Goal: Transaction & Acquisition: Purchase product/service

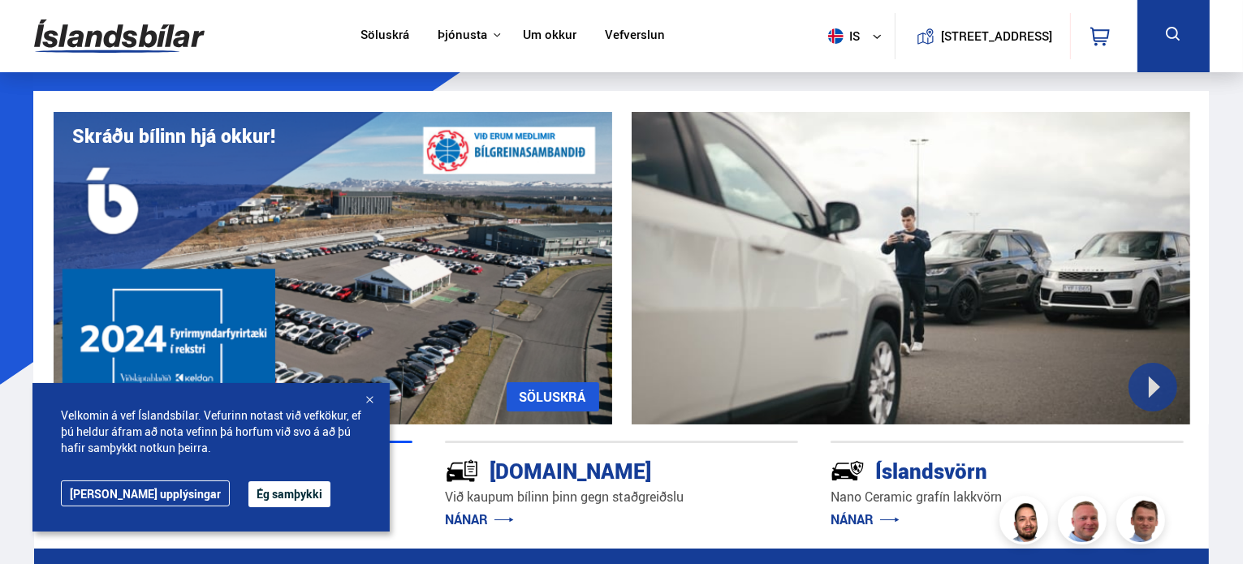
click at [821, 37] on span "is" at bounding box center [841, 35] width 41 height 15
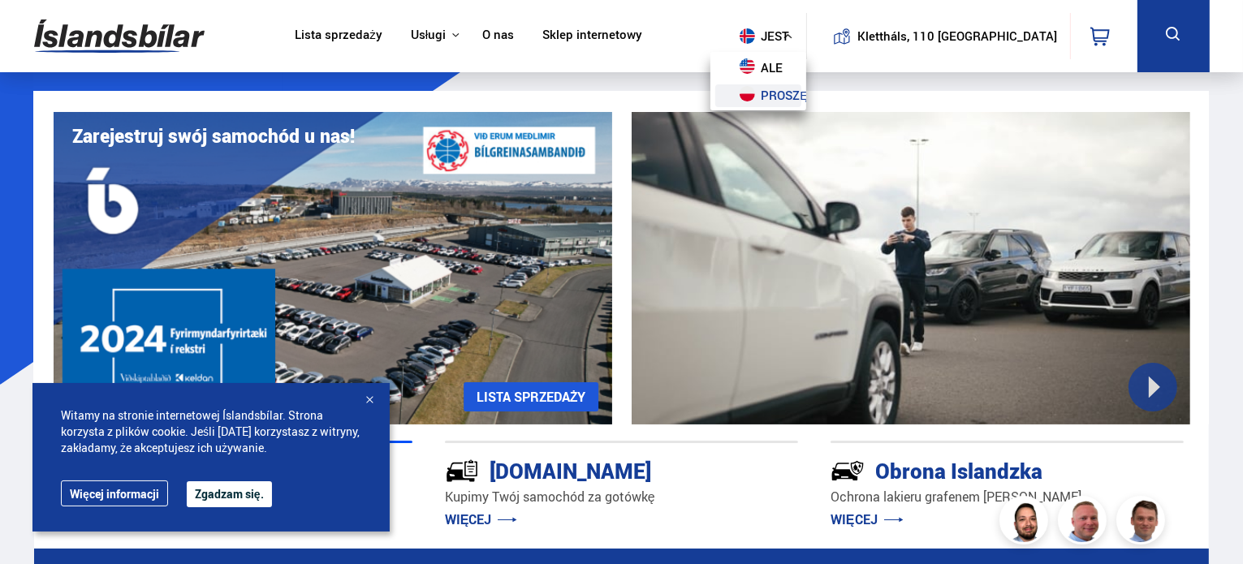
click at [801, 93] on link "proszę" at bounding box center [758, 95] width 86 height 23
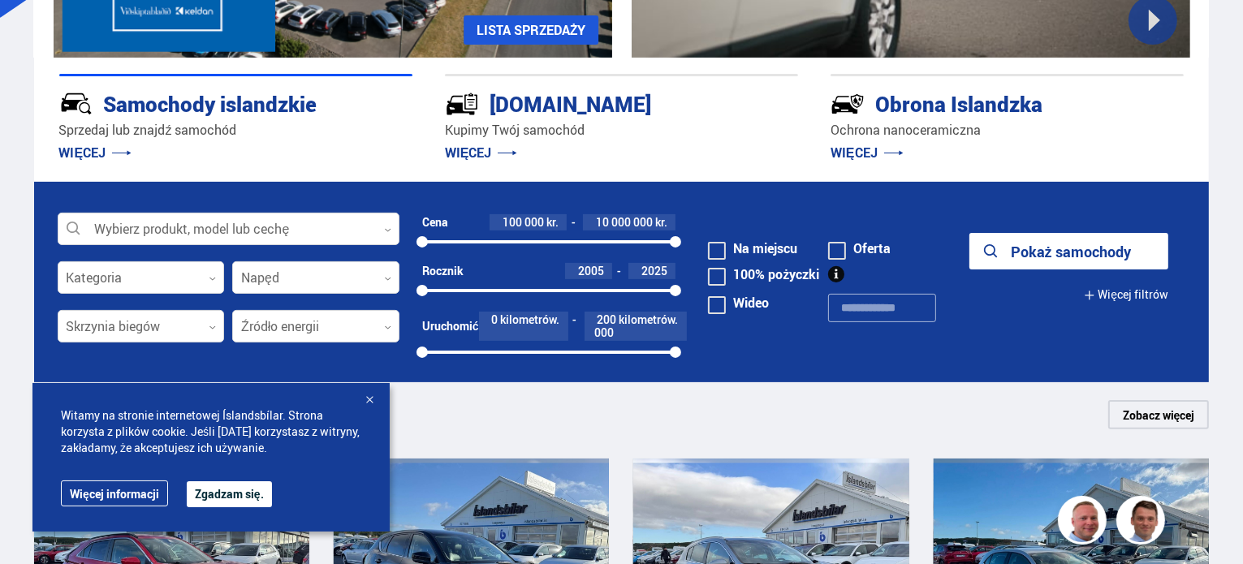
scroll to position [406, 0]
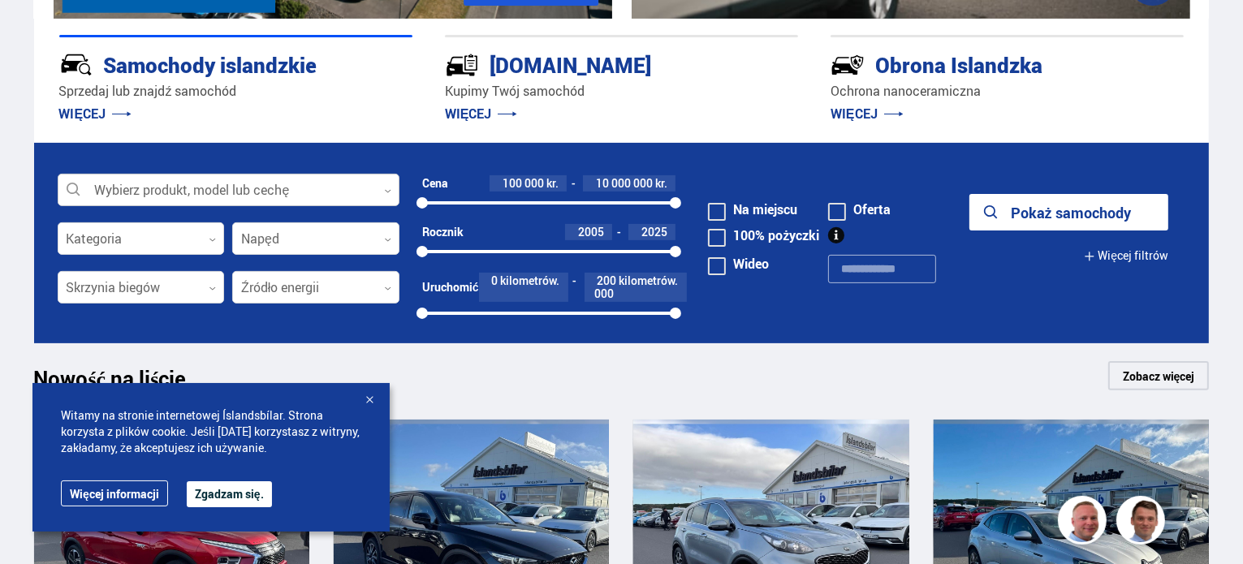
click at [276, 184] on div at bounding box center [229, 191] width 342 height 32
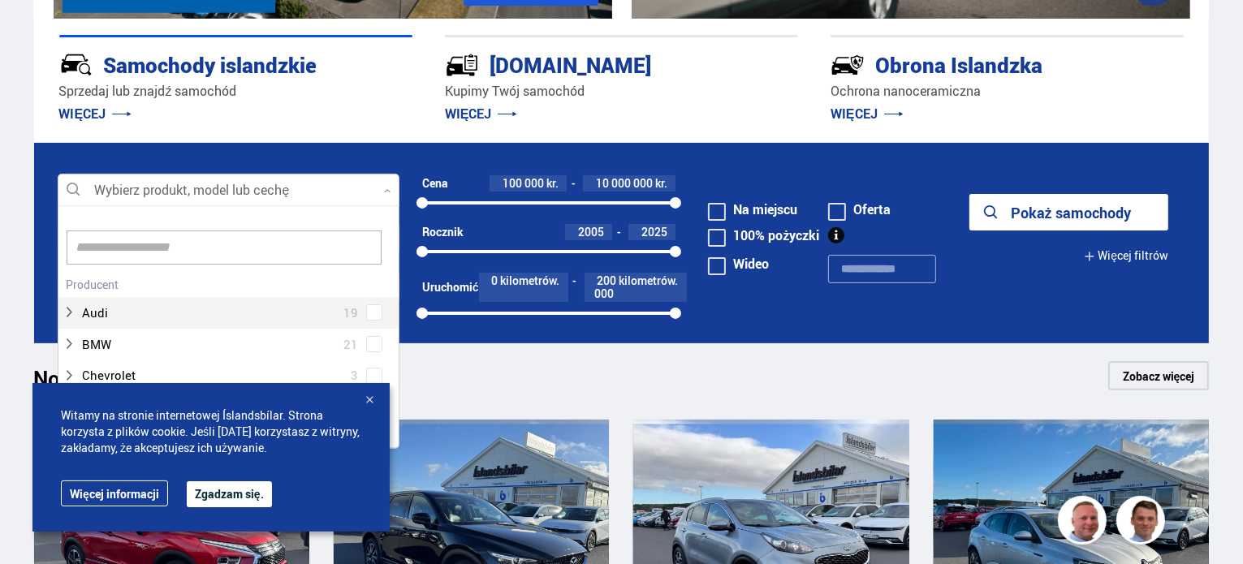
scroll to position [242, 336]
click at [276, 184] on div at bounding box center [229, 191] width 342 height 32
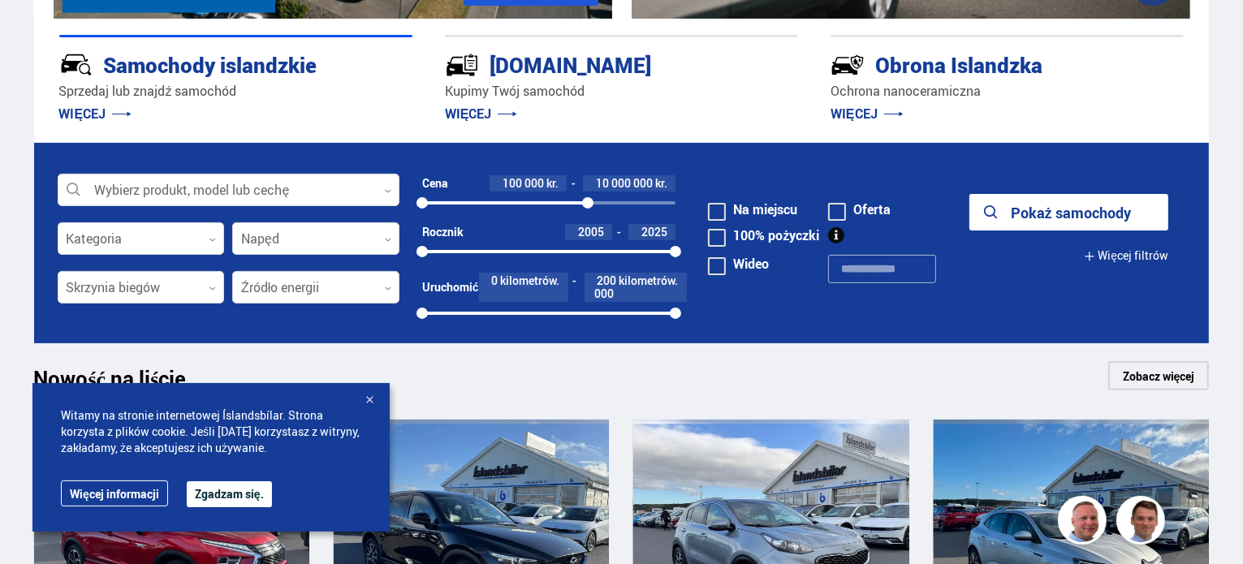
drag, startPoint x: 675, startPoint y: 203, endPoint x: 588, endPoint y: 205, distance: 86.9
click at [588, 205] on div at bounding box center [587, 202] width 11 height 11
drag, startPoint x: 591, startPoint y: 201, endPoint x: 532, endPoint y: 201, distance: 58.4
click at [532, 201] on div at bounding box center [532, 202] width 11 height 11
drag, startPoint x: 675, startPoint y: 254, endPoint x: 652, endPoint y: 252, distance: 22.8
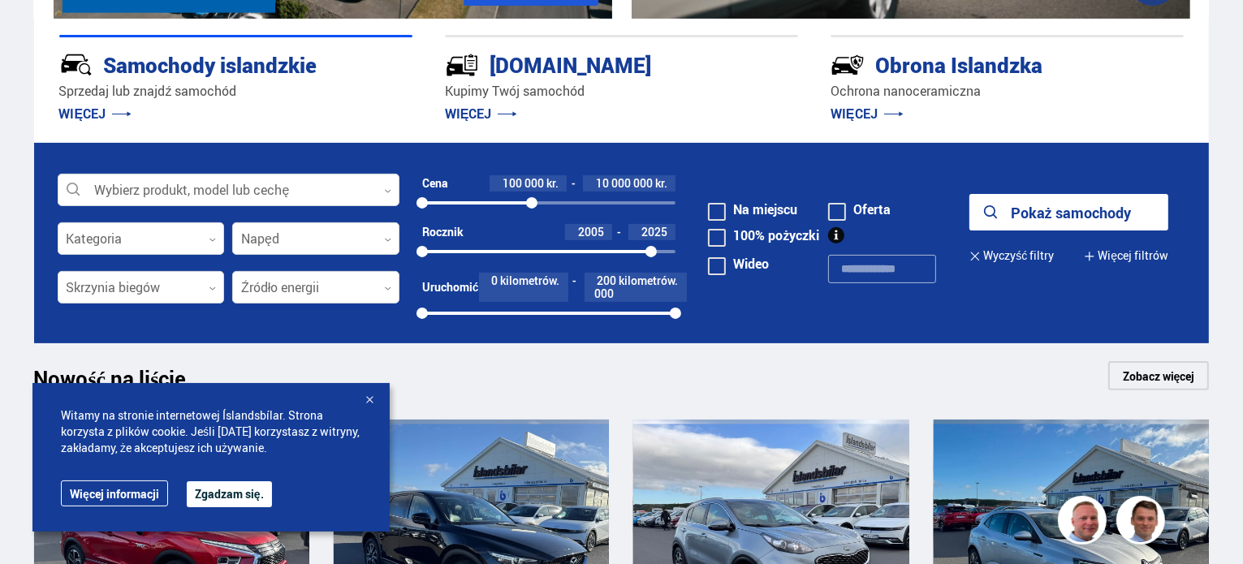
click at [652, 252] on div at bounding box center [650, 251] width 11 height 11
drag, startPoint x: 652, startPoint y: 252, endPoint x: 642, endPoint y: 253, distance: 9.8
click at [644, 253] on div at bounding box center [649, 251] width 11 height 11
click at [610, 183] on font "10 000 000" at bounding box center [624, 182] width 57 height 15
drag, startPoint x: 608, startPoint y: 184, endPoint x: 629, endPoint y: 182, distance: 21.2
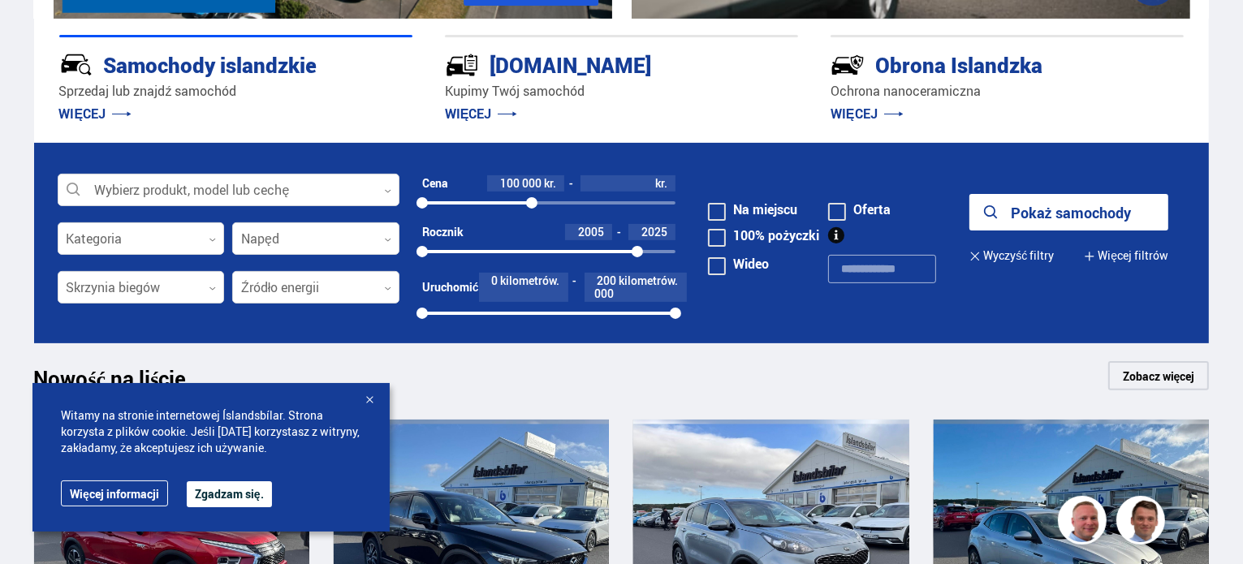
click at [629, 182] on input "*******" at bounding box center [620, 183] width 64 height 13
drag, startPoint x: 534, startPoint y: 203, endPoint x: 490, endPoint y: 203, distance: 43.8
click at [490, 203] on div at bounding box center [494, 202] width 11 height 11
click at [541, 192] on div "Cena 100 000 kr. 4 400 000 kr. 100000 10000000" at bounding box center [549, 192] width 254 height 35
click at [614, 192] on div "Cena 100 000 kr. 4 400 000 kr. 100000 10000000" at bounding box center [549, 192] width 254 height 35
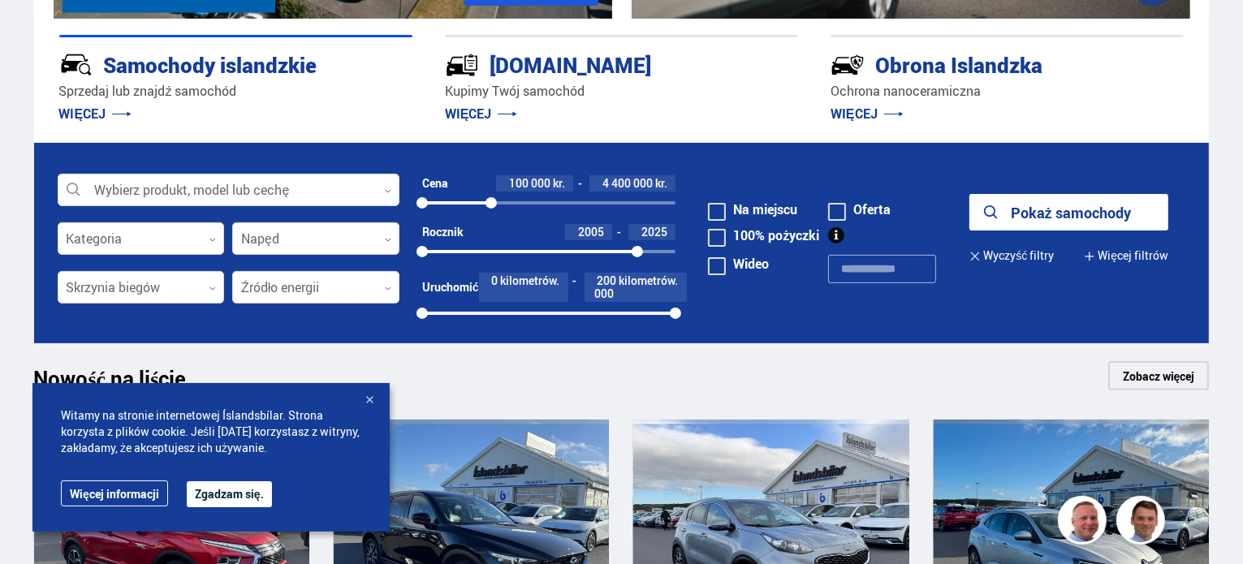
click at [623, 185] on font "4 400 000" at bounding box center [627, 182] width 50 height 15
drag, startPoint x: 482, startPoint y: 206, endPoint x: 474, endPoint y: 205, distance: 8.2
click at [474, 206] on div "100000 10000000" at bounding box center [549, 203] width 254 height 15
drag, startPoint x: 484, startPoint y: 204, endPoint x: 460, endPoint y: 201, distance: 23.7
click at [460, 201] on div "100000 10000000" at bounding box center [549, 202] width 254 height 3
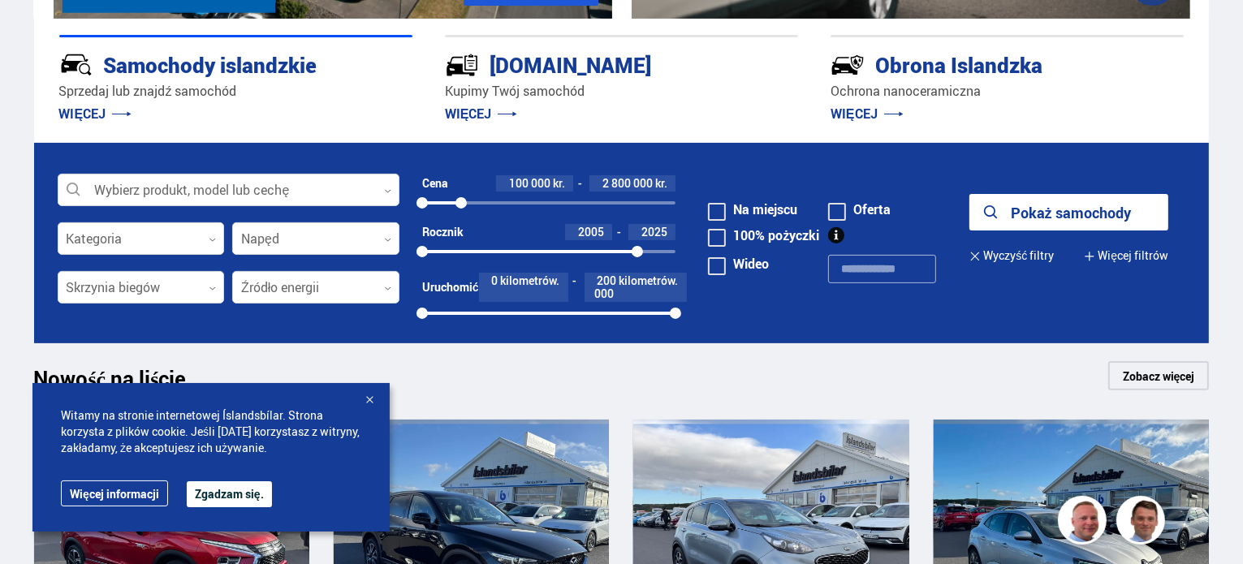
click at [461, 201] on div at bounding box center [460, 202] width 11 height 11
click at [610, 175] on font "2 800 000" at bounding box center [627, 182] width 50 height 15
click at [623, 177] on input "*******" at bounding box center [620, 183] width 64 height 13
click at [455, 203] on div at bounding box center [455, 202] width 11 height 11
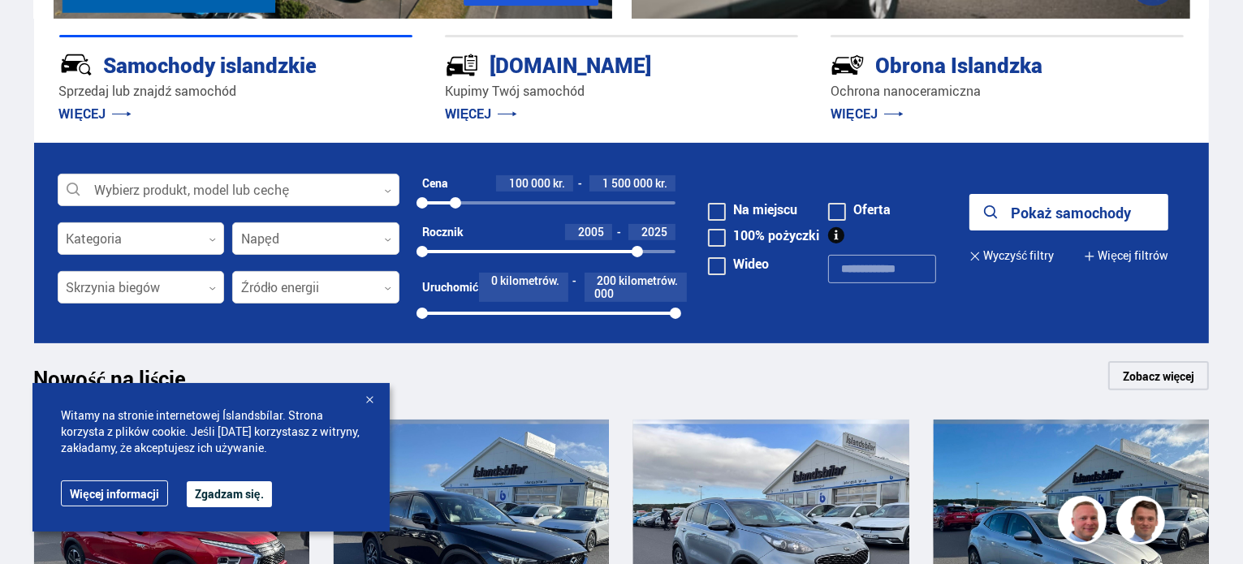
click at [627, 175] on font "1 500 000" at bounding box center [627, 182] width 50 height 15
click at [659, 164] on form "Wybierz produkt, model lub cechę 0 Kategoria 0 Napęd 0 Cena 100 000 kr. *******…" at bounding box center [621, 243] width 1175 height 200
drag, startPoint x: 631, startPoint y: 252, endPoint x: 605, endPoint y: 251, distance: 26.8
click at [606, 252] on div at bounding box center [611, 251] width 11 height 11
click at [646, 236] on font "2025" at bounding box center [654, 231] width 26 height 15
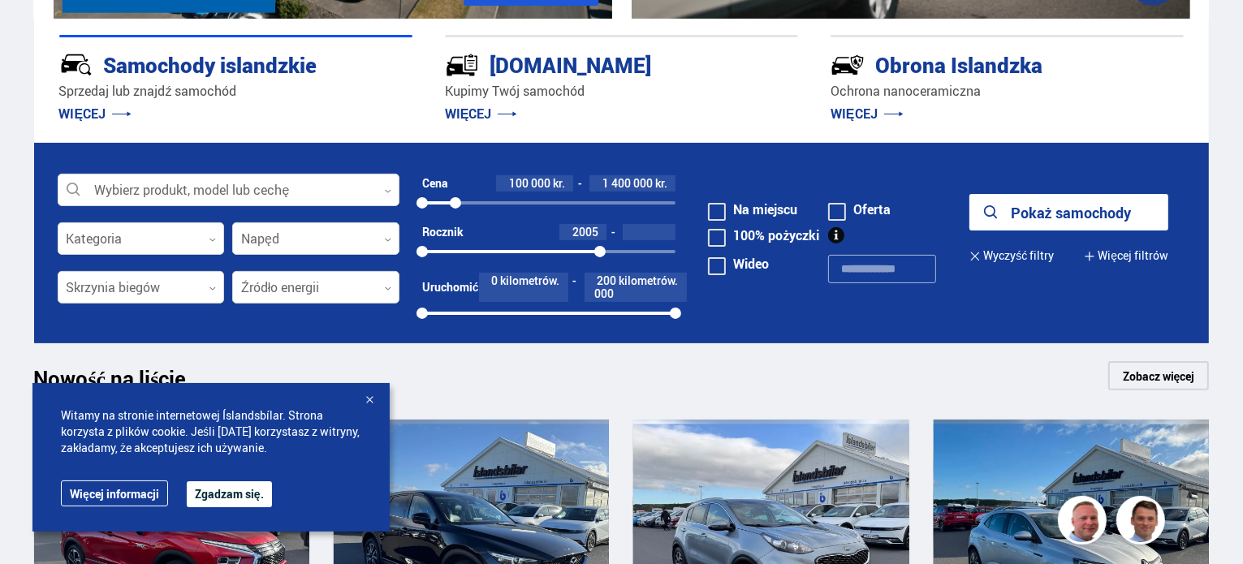
click at [648, 235] on input "****" at bounding box center [649, 232] width 37 height 13
click at [1047, 209] on font "Pokaż samochody" at bounding box center [1071, 212] width 120 height 19
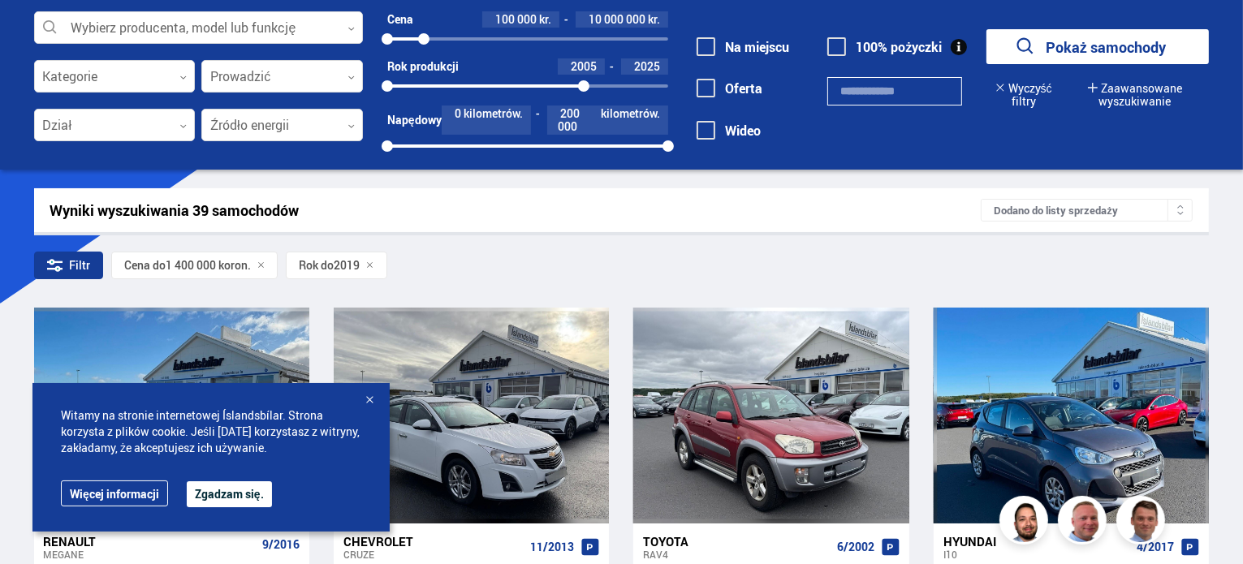
scroll to position [406, 0]
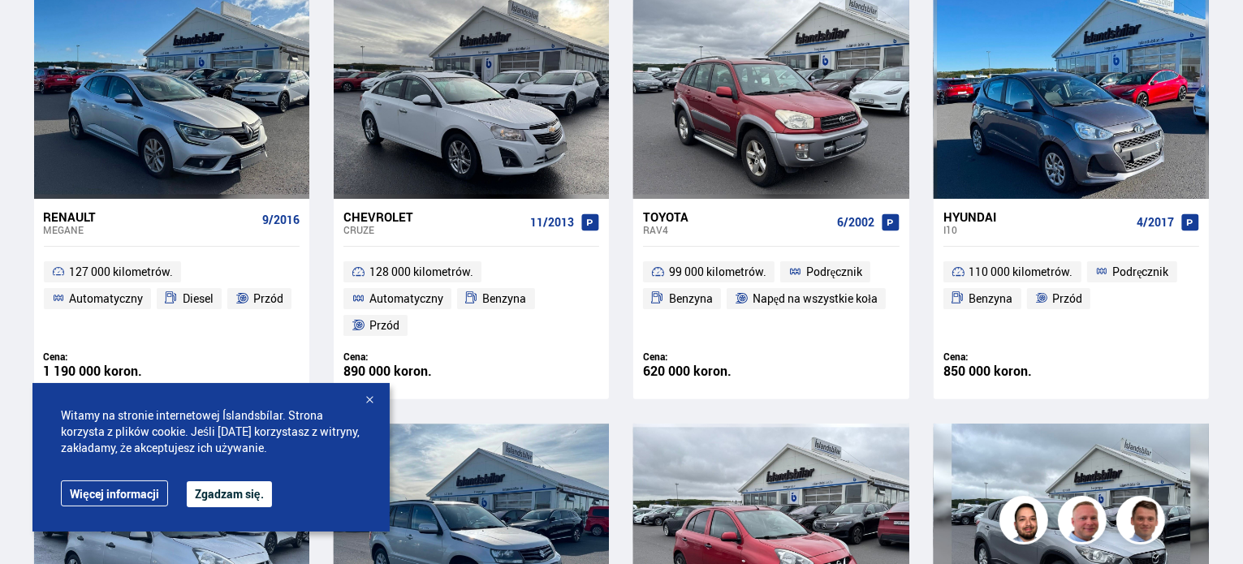
click at [235, 498] on font "Zgadzam się." at bounding box center [229, 493] width 69 height 15
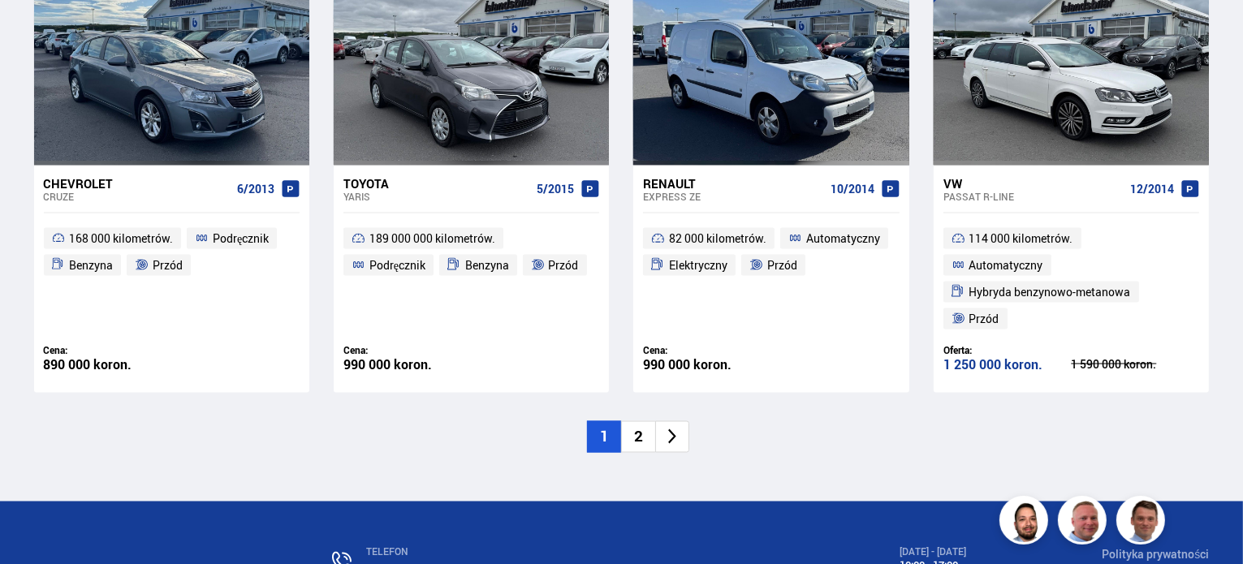
scroll to position [2834, 0]
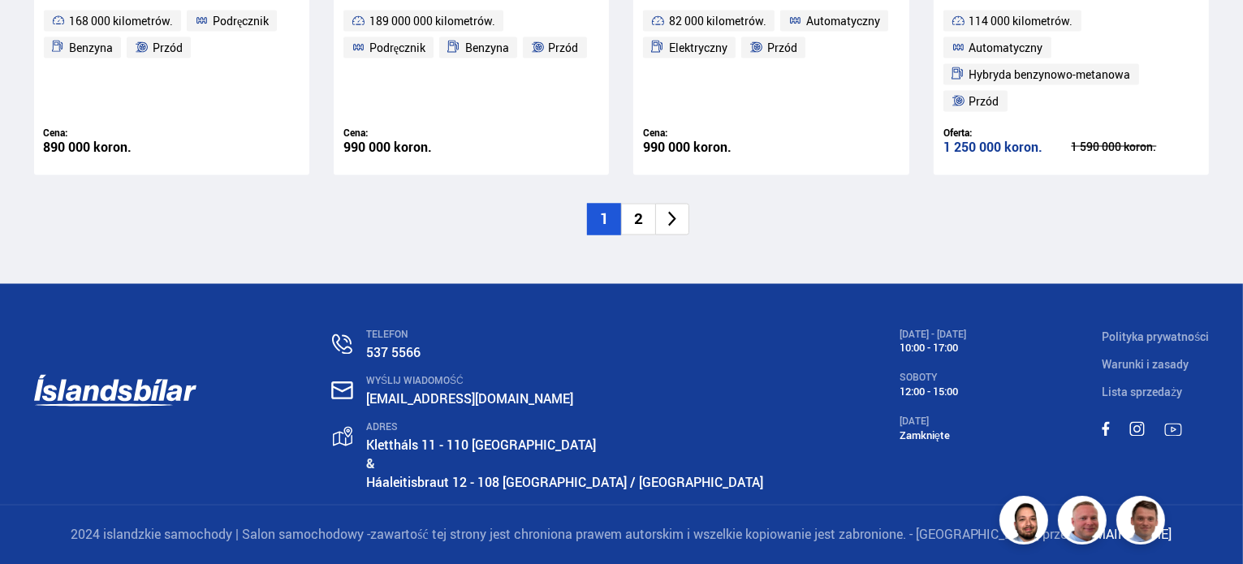
click at [648, 226] on li "2" at bounding box center [638, 220] width 34 height 32
